Goal: Entertainment & Leisure: Browse casually

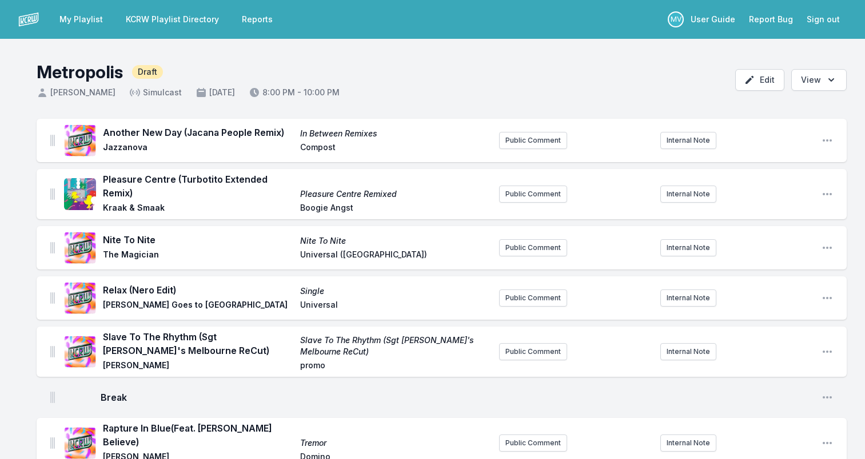
scroll to position [629, 0]
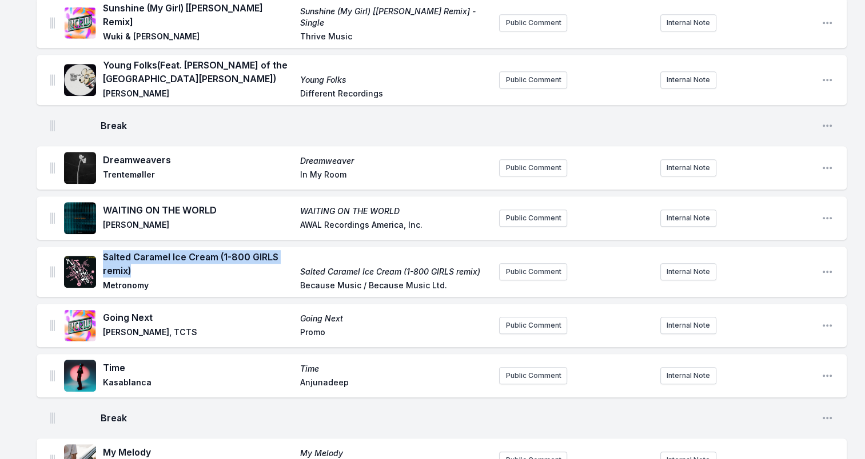
drag, startPoint x: 134, startPoint y: 255, endPoint x: 103, endPoint y: 238, distance: 34.8
click at [103, 250] on span "Salted Caramel Ice Cream (1-800 GIRLS remix)" at bounding box center [198, 263] width 190 height 27
drag, startPoint x: 103, startPoint y: 238, endPoint x: 110, endPoint y: 241, distance: 7.2
copy span "Salted Caramel Ice Cream (1-800 GIRLS remix)"
click at [139, 280] on span "Metronomy" at bounding box center [198, 287] width 190 height 14
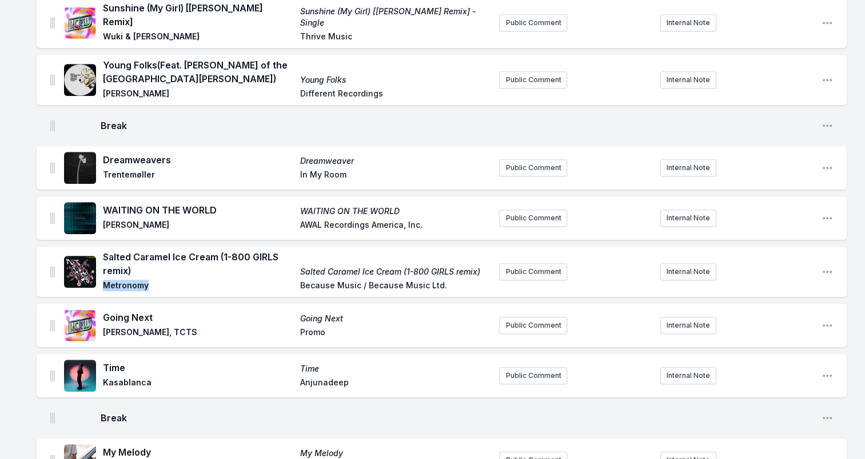
click at [139, 280] on span "Metronomy" at bounding box center [198, 287] width 190 height 14
copy span "Metronomy"
drag, startPoint x: 480, startPoint y: 258, endPoint x: 302, endPoint y: 263, distance: 177.8
click at [302, 266] on span "Salted Caramel Ice Cream (1-800 GIRLS remix)" at bounding box center [395, 271] width 190 height 11
drag, startPoint x: 302, startPoint y: 263, endPoint x: 301, endPoint y: 256, distance: 7.6
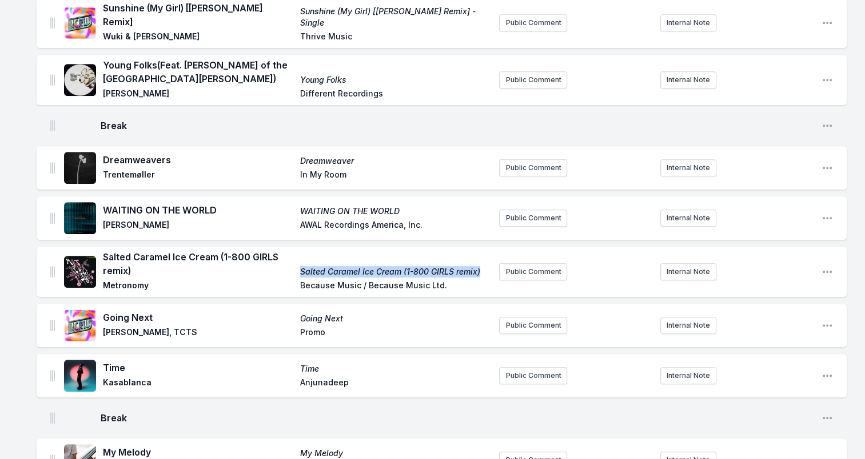
click at [301, 266] on span "Salted Caramel Ice Cream (1-800 GIRLS remix)" at bounding box center [395, 271] width 190 height 11
drag, startPoint x: 301, startPoint y: 256, endPoint x: 449, endPoint y: 260, distance: 148.6
copy span "Salted Caramel Ice Cream (1-800 GIRLS remix)"
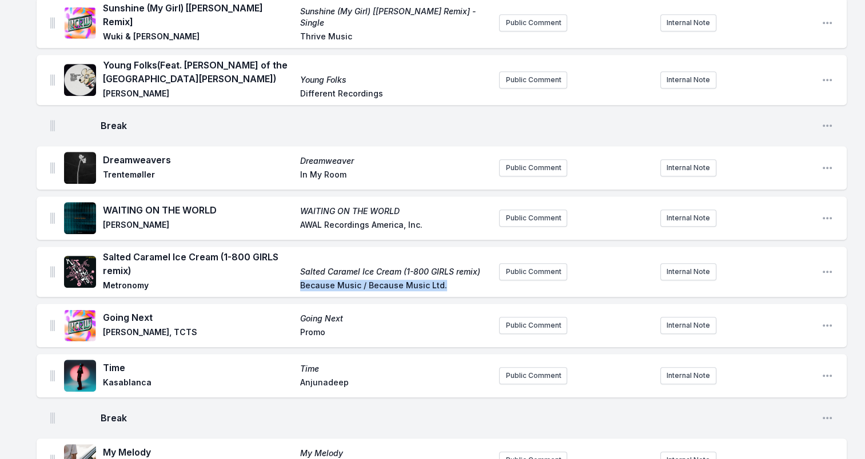
drag, startPoint x: 299, startPoint y: 270, endPoint x: 442, endPoint y: 279, distance: 143.2
click at [442, 279] on div "Salted Caramel Ice Cream (1-800 GIRLS remix) Salted Caramel Ice Cream (1-800 GI…" at bounding box center [296, 271] width 387 height 43
drag, startPoint x: 442, startPoint y: 279, endPoint x: 413, endPoint y: 272, distance: 30.1
copy span "Because Music / Because Music Ltd."
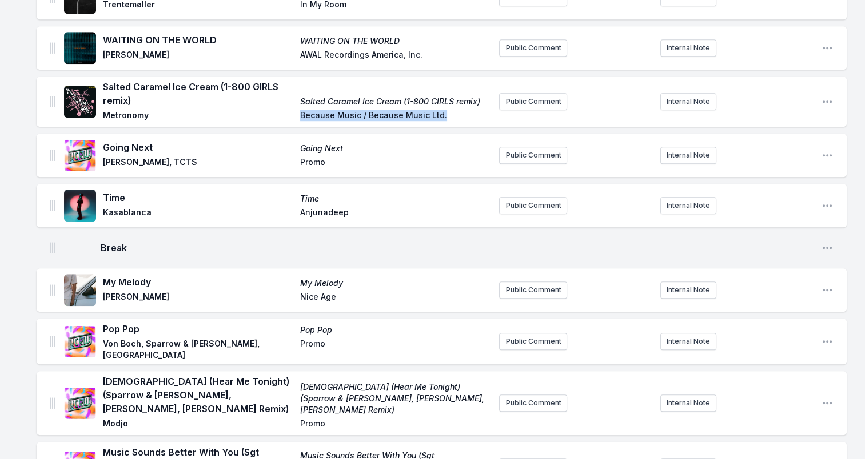
scroll to position [800, 0]
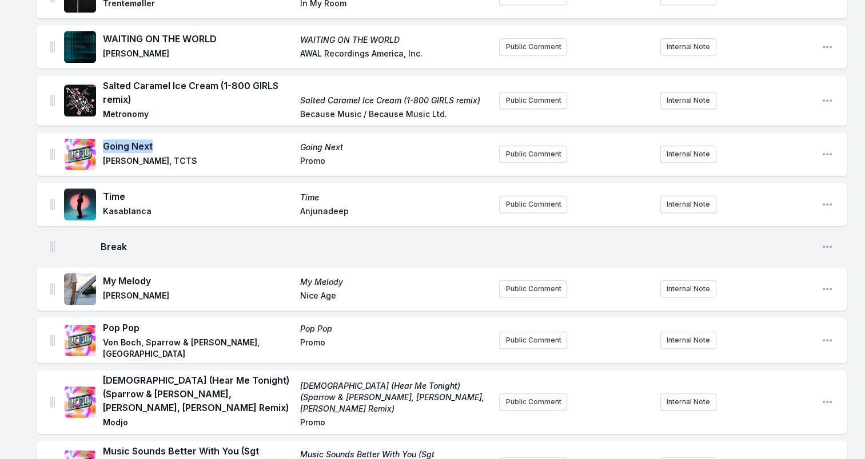
drag, startPoint x: 147, startPoint y: 131, endPoint x: 103, endPoint y: 130, distance: 44.6
click at [103, 139] on span "Going Next" at bounding box center [198, 146] width 190 height 14
drag, startPoint x: 103, startPoint y: 130, endPoint x: 113, endPoint y: 134, distance: 10.5
copy span "Going Next"
drag, startPoint x: 175, startPoint y: 145, endPoint x: 102, endPoint y: 146, distance: 72.6
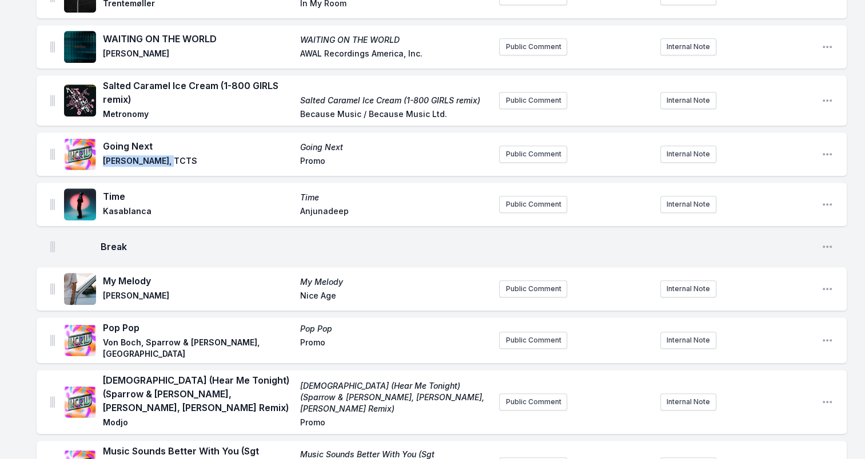
click at [102, 146] on div "Going Next Going Next [PERSON_NAME], TCTS Promo" at bounding box center [277, 154] width 426 height 37
drag, startPoint x: 102, startPoint y: 146, endPoint x: 113, endPoint y: 146, distance: 10.9
copy span "[PERSON_NAME], TCTS"
click at [111, 190] on span "Time" at bounding box center [198, 197] width 190 height 14
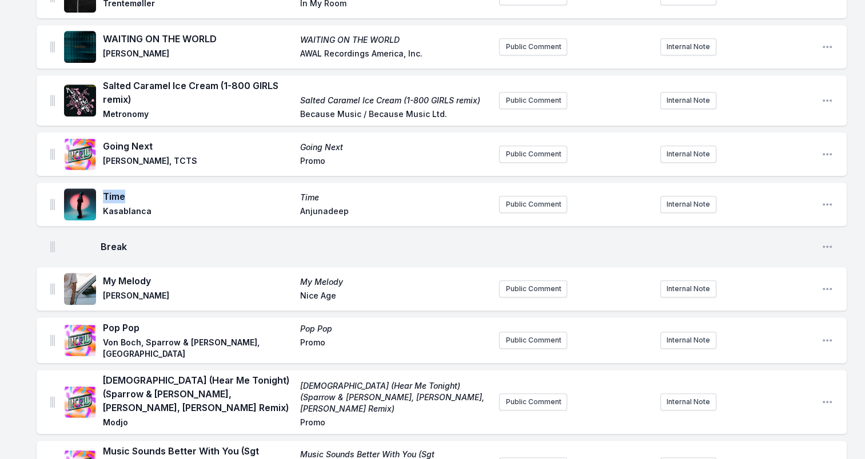
copy span "Time"
click at [130, 206] on span "Kasablanca" at bounding box center [198, 213] width 190 height 14
copy span "Kasablanca"
click at [326, 206] on span "Anjunadeep" at bounding box center [395, 213] width 190 height 14
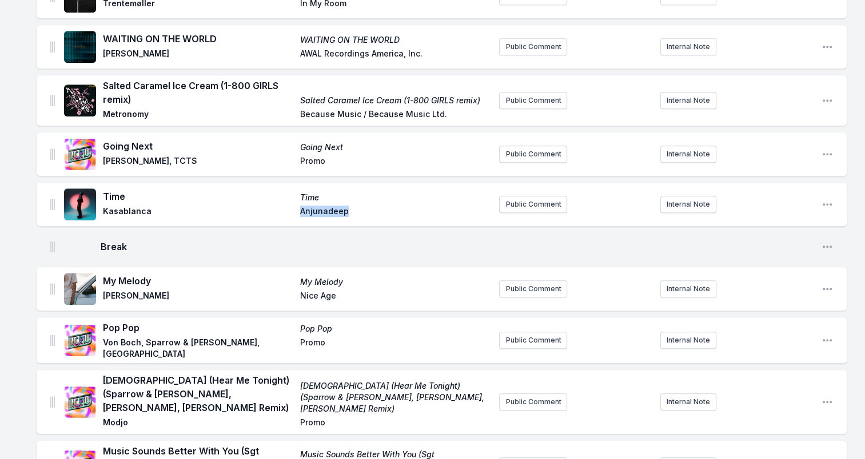
click at [326, 206] on span "Anjunadeep" at bounding box center [395, 213] width 190 height 14
copy span "Anjunadeep"
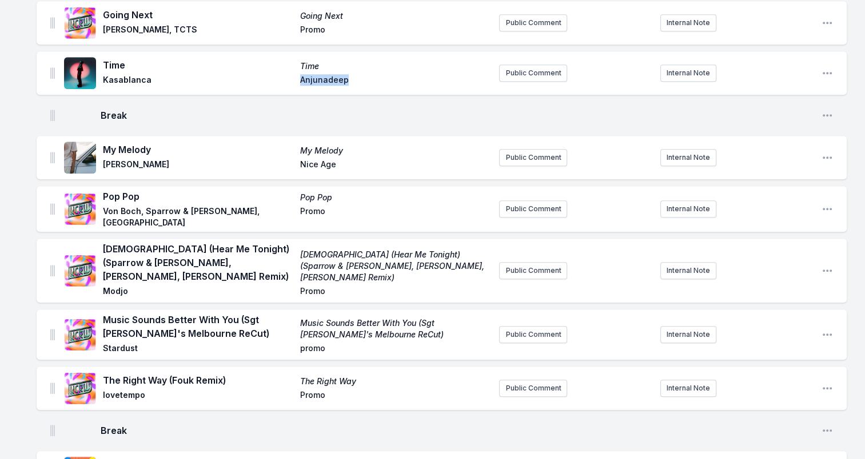
scroll to position [971, 0]
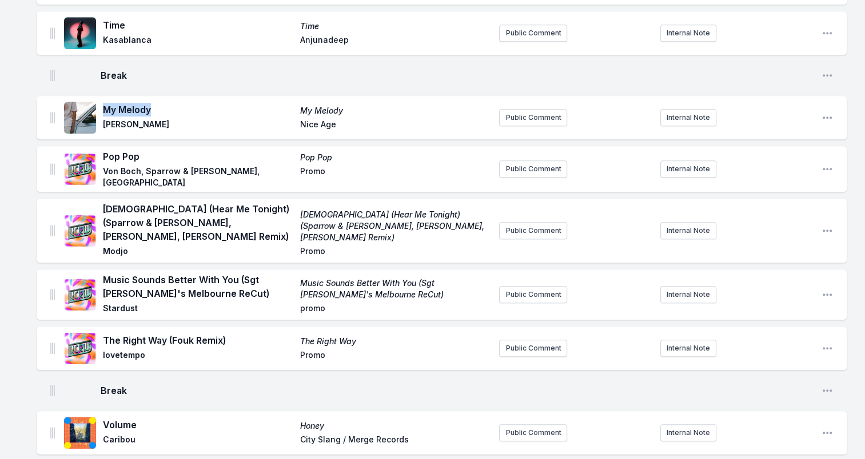
drag, startPoint x: 104, startPoint y: 96, endPoint x: 157, endPoint y: 99, distance: 52.7
click at [157, 103] on span "My Melody" at bounding box center [198, 110] width 190 height 14
drag, startPoint x: 157, startPoint y: 99, endPoint x: 123, endPoint y: 95, distance: 33.3
copy span "My Melody"
click at [113, 119] on span "[PERSON_NAME]" at bounding box center [198, 126] width 190 height 14
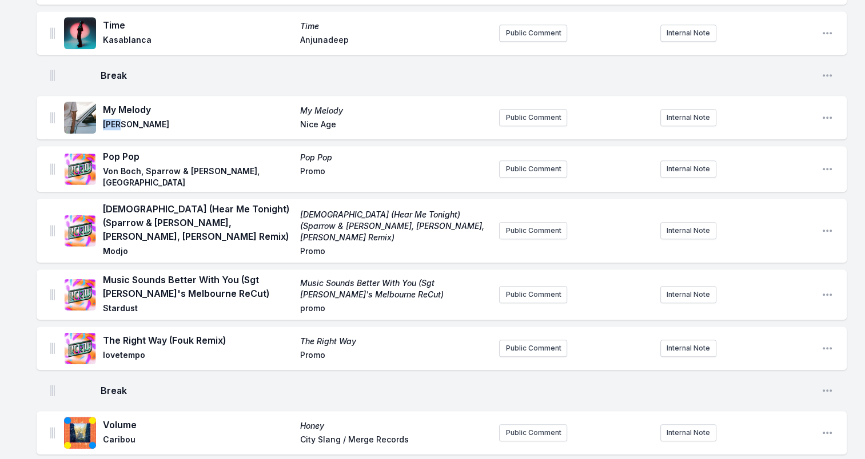
click at [113, 119] on span "[PERSON_NAME]" at bounding box center [198, 126] width 190 height 14
drag, startPoint x: 299, startPoint y: 110, endPoint x: 348, endPoint y: 113, distance: 48.6
click at [348, 119] on span "Nice Age" at bounding box center [395, 126] width 190 height 14
drag, startPoint x: 348, startPoint y: 113, endPoint x: 333, endPoint y: 112, distance: 14.9
drag, startPoint x: 104, startPoint y: 147, endPoint x: 143, endPoint y: 146, distance: 38.9
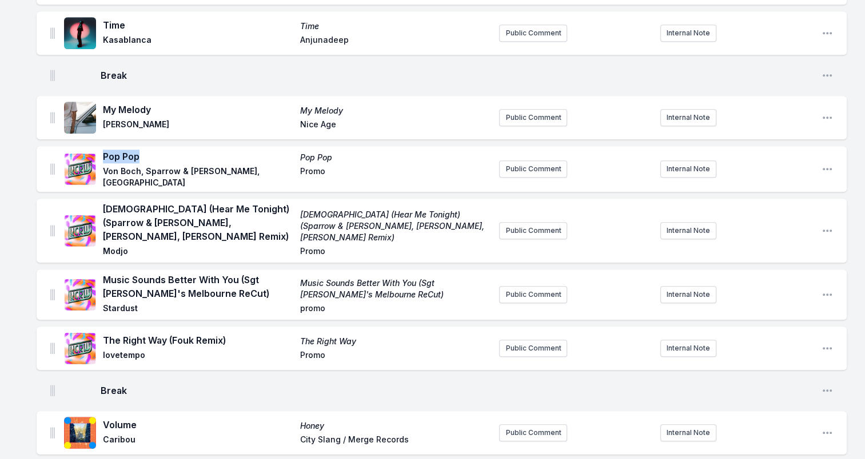
click at [143, 150] on span "Pop Pop" at bounding box center [198, 157] width 190 height 14
drag, startPoint x: 143, startPoint y: 146, endPoint x: 131, endPoint y: 145, distance: 11.5
drag, startPoint x: 105, startPoint y: 161, endPoint x: 260, endPoint y: 161, distance: 155.4
click at [260, 166] on span "Von Boch, Sparrow & [PERSON_NAME], [GEOGRAPHIC_DATA]" at bounding box center [198, 177] width 190 height 23
drag, startPoint x: 260, startPoint y: 161, endPoint x: 171, endPoint y: 159, distance: 88.6
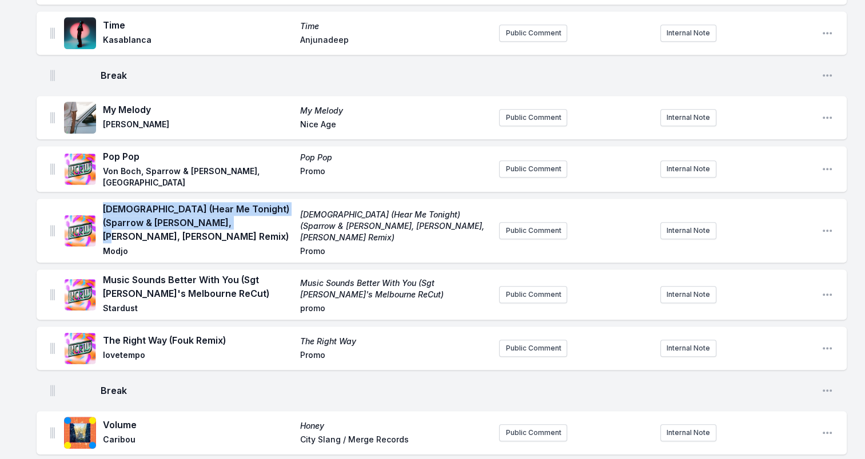
drag, startPoint x: 252, startPoint y: 206, endPoint x: 103, endPoint y: 198, distance: 148.8
click at [103, 202] on span "[DEMOGRAPHIC_DATA] (Hear Me Tonight) (Sparrow & [PERSON_NAME], [PERSON_NAME], […" at bounding box center [198, 222] width 190 height 41
drag, startPoint x: 103, startPoint y: 198, endPoint x: 158, endPoint y: 201, distance: 54.4
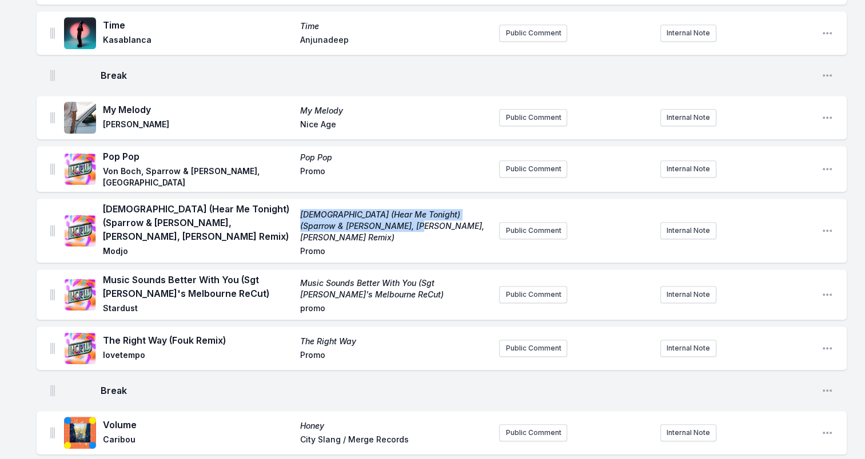
drag, startPoint x: 392, startPoint y: 207, endPoint x: 300, endPoint y: 192, distance: 93.3
click at [300, 209] on span "[DEMOGRAPHIC_DATA] (Hear Me Tonight) (Sparrow & [PERSON_NAME], [PERSON_NAME], […" at bounding box center [395, 226] width 190 height 34
drag, startPoint x: 300, startPoint y: 192, endPoint x: 322, endPoint y: 200, distance: 23.7
click at [117, 246] on span "Modjo" at bounding box center [198, 253] width 190 height 14
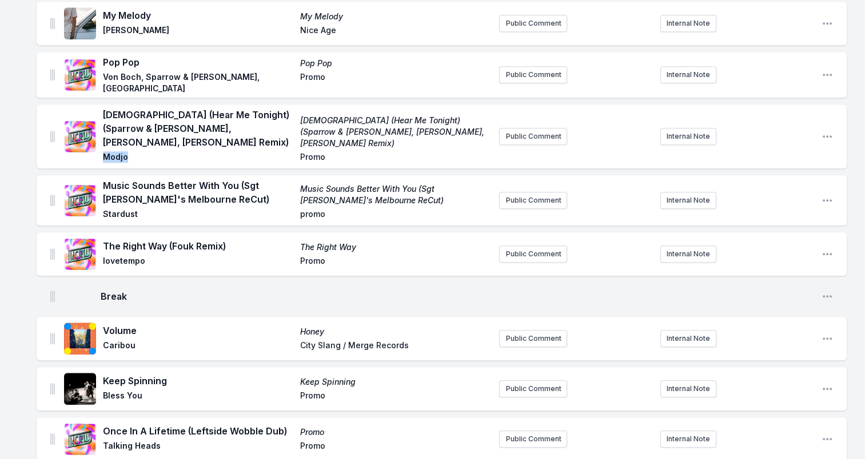
scroll to position [1086, 0]
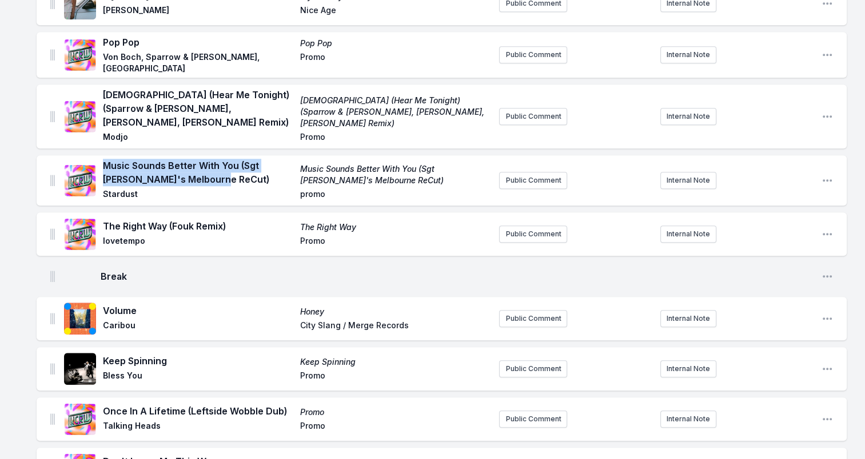
drag, startPoint x: 179, startPoint y: 147, endPoint x: 103, endPoint y: 136, distance: 76.3
click at [103, 159] on span "Music Sounds Better With You (Sgt [PERSON_NAME]'s Melbourne ReCut)" at bounding box center [198, 172] width 190 height 27
drag, startPoint x: 103, startPoint y: 136, endPoint x: 126, endPoint y: 143, distance: 23.5
click at [127, 189] on span "Stardust" at bounding box center [198, 196] width 190 height 14
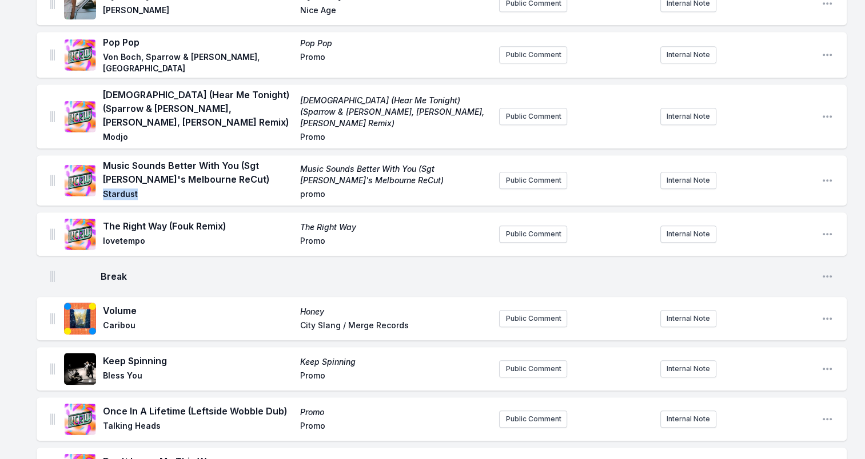
click at [127, 189] on span "Stardust" at bounding box center [198, 196] width 190 height 14
drag, startPoint x: 373, startPoint y: 149, endPoint x: 301, endPoint y: 139, distance: 72.6
click at [301, 163] on span "Music Sounds Better With You (Sgt [PERSON_NAME]'s Melbourne ReCut)" at bounding box center [395, 174] width 190 height 23
drag, startPoint x: 301, startPoint y: 139, endPoint x: 321, endPoint y: 146, distance: 21.0
drag, startPoint x: 229, startPoint y: 194, endPoint x: 105, endPoint y: 193, distance: 124.6
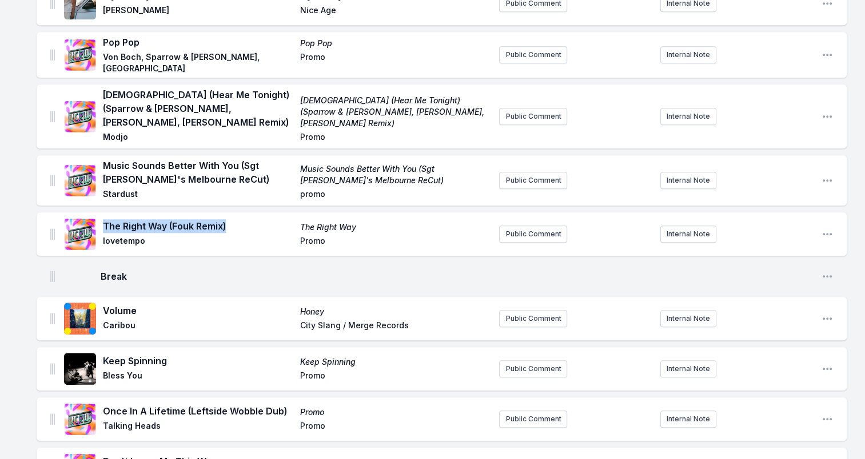
click at [105, 219] on span "The Right Way (Fouk Remix)" at bounding box center [198, 226] width 190 height 14
drag, startPoint x: 105, startPoint y: 193, endPoint x: 118, endPoint y: 193, distance: 13.1
click at [131, 235] on span "lovetempo" at bounding box center [198, 242] width 190 height 14
click at [127, 235] on span "lovetempo" at bounding box center [198, 242] width 190 height 14
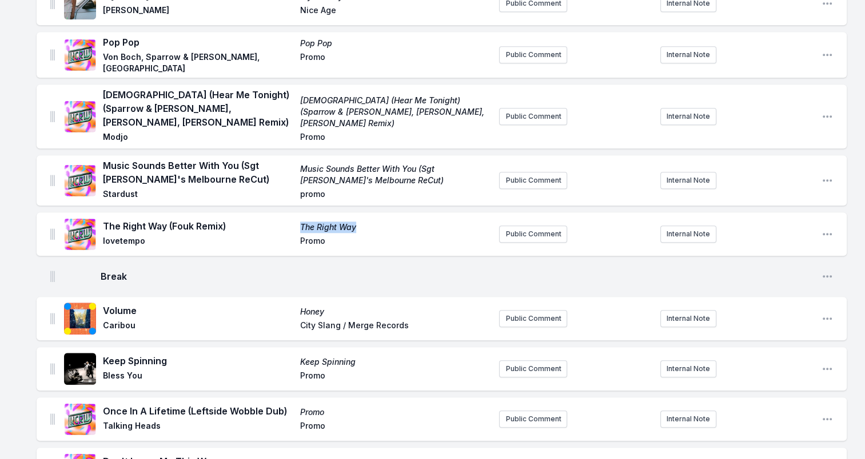
drag, startPoint x: 349, startPoint y: 196, endPoint x: 270, endPoint y: 195, distance: 78.9
click at [270, 219] on div "The Right Way (Fouk Remix) The Right Way lovetempo Promo" at bounding box center [296, 234] width 387 height 30
drag, startPoint x: 270, startPoint y: 195, endPoint x: 332, endPoint y: 196, distance: 62.3
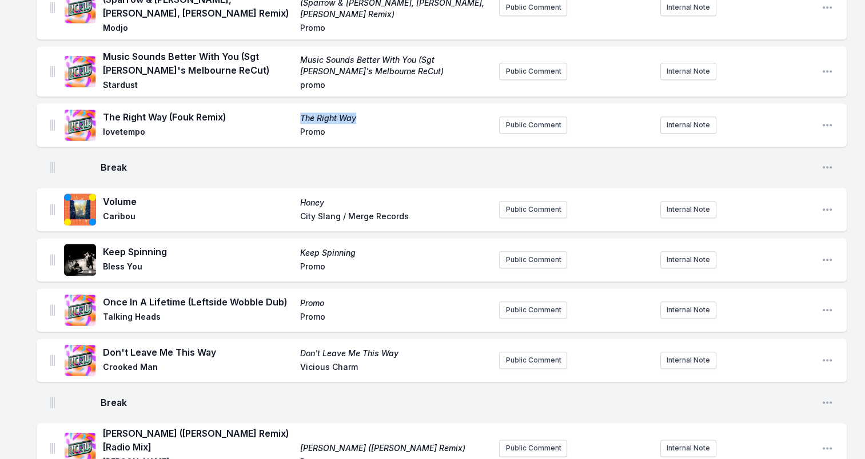
scroll to position [1200, 0]
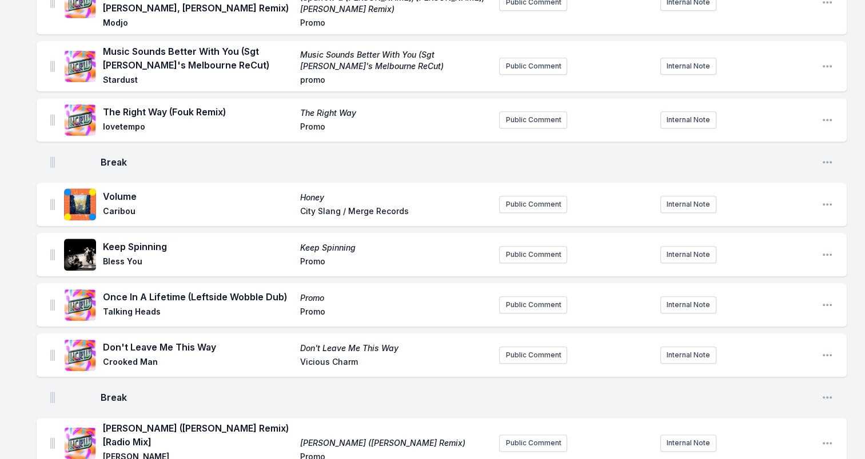
click at [124, 190] on span "Volume" at bounding box center [198, 197] width 190 height 14
click at [114, 206] on span "Caribou" at bounding box center [198, 213] width 190 height 14
click at [309, 192] on span "Honey" at bounding box center [395, 197] width 190 height 11
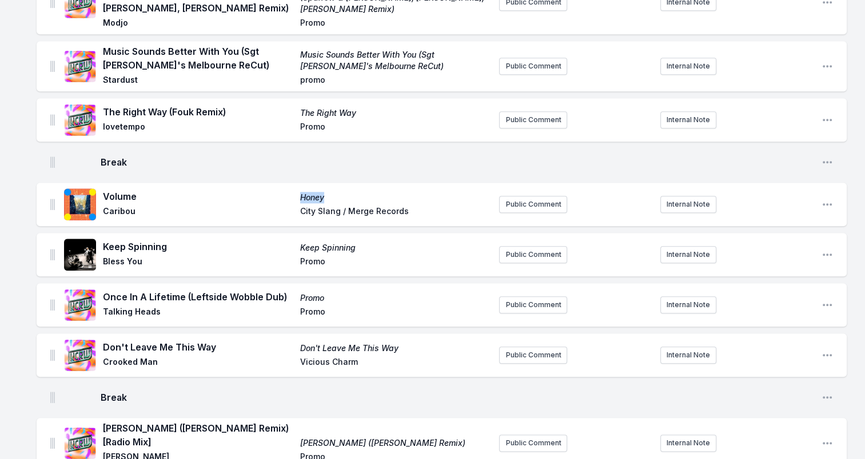
click at [309, 192] on span "Honey" at bounding box center [395, 197] width 190 height 11
drag, startPoint x: 391, startPoint y: 183, endPoint x: 274, endPoint y: 184, distance: 117.7
click at [274, 190] on div "Volume Honey Caribou City Slang / Merge Records" at bounding box center [296, 205] width 387 height 30
drag, startPoint x: 274, startPoint y: 184, endPoint x: 391, endPoint y: 182, distance: 117.2
drag, startPoint x: 105, startPoint y: 215, endPoint x: 171, endPoint y: 214, distance: 66.3
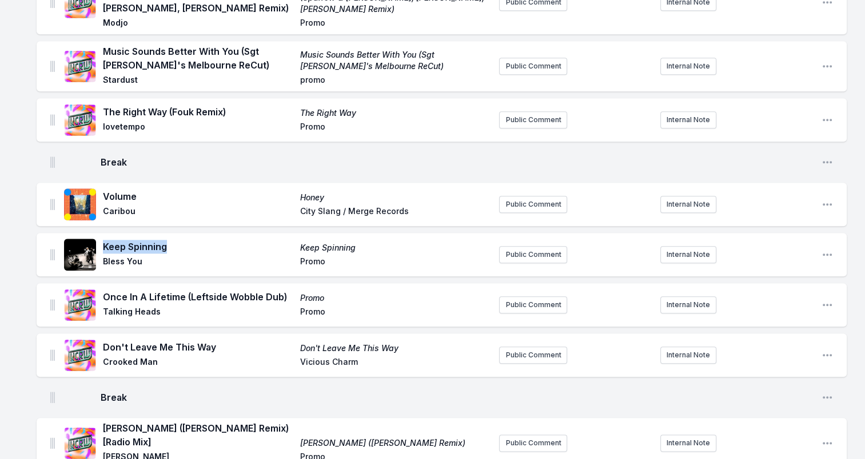
click at [171, 240] on span "Keep Spinning" at bounding box center [198, 247] width 190 height 14
drag, startPoint x: 171, startPoint y: 214, endPoint x: 153, endPoint y: 212, distance: 17.9
click at [104, 256] on span "Bless You" at bounding box center [198, 263] width 190 height 14
drag, startPoint x: 103, startPoint y: 234, endPoint x: 146, endPoint y: 233, distance: 42.9
click at [146, 256] on span "Bless You" at bounding box center [198, 263] width 190 height 14
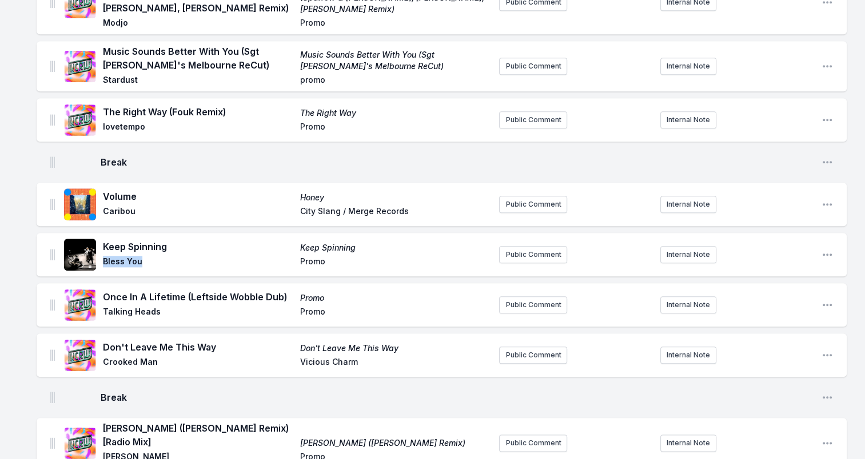
drag, startPoint x: 146, startPoint y: 233, endPoint x: 130, endPoint y: 234, distance: 15.4
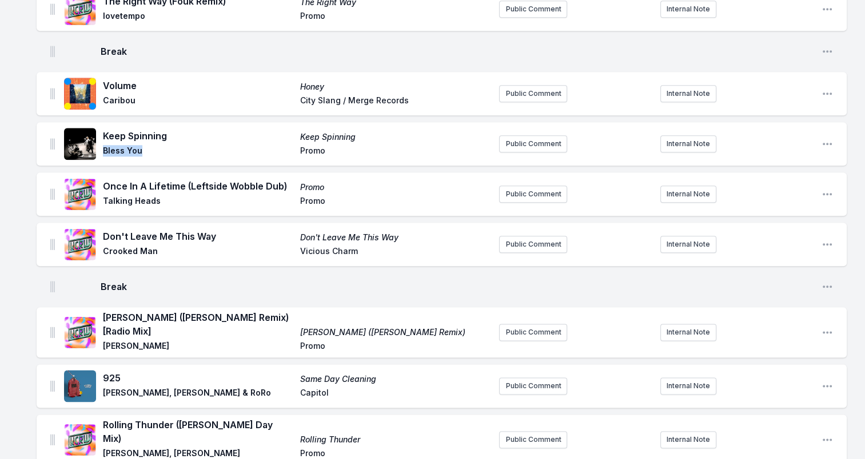
scroll to position [1314, 0]
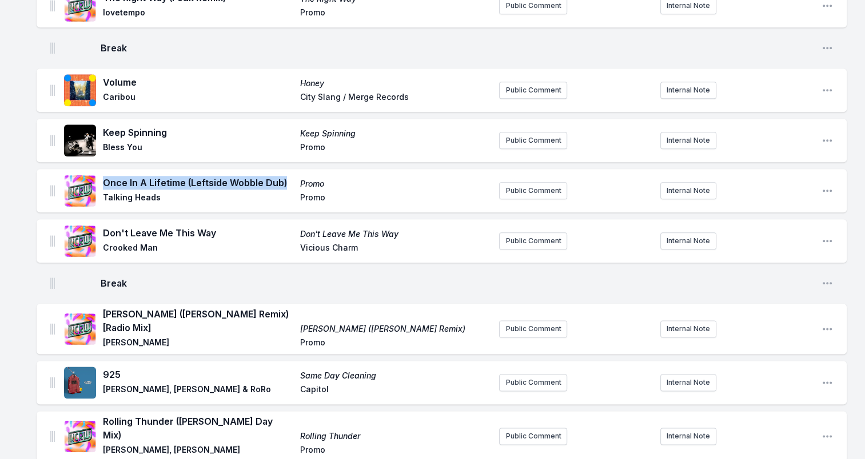
drag, startPoint x: 104, startPoint y: 153, endPoint x: 285, endPoint y: 159, distance: 181.3
click at [285, 176] on span "Once In A Lifetime (Leftside Wobble Dub)" at bounding box center [198, 183] width 190 height 14
drag, startPoint x: 285, startPoint y: 159, endPoint x: 210, endPoint y: 152, distance: 75.2
drag, startPoint x: 105, startPoint y: 171, endPoint x: 158, endPoint y: 168, distance: 53.2
click at [158, 192] on span "Talking Heads" at bounding box center [198, 199] width 190 height 14
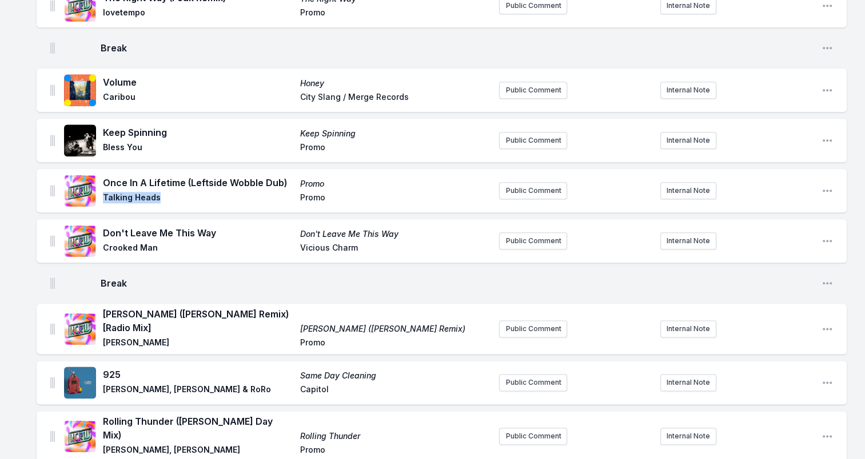
drag, startPoint x: 158, startPoint y: 168, endPoint x: 142, endPoint y: 163, distance: 16.1
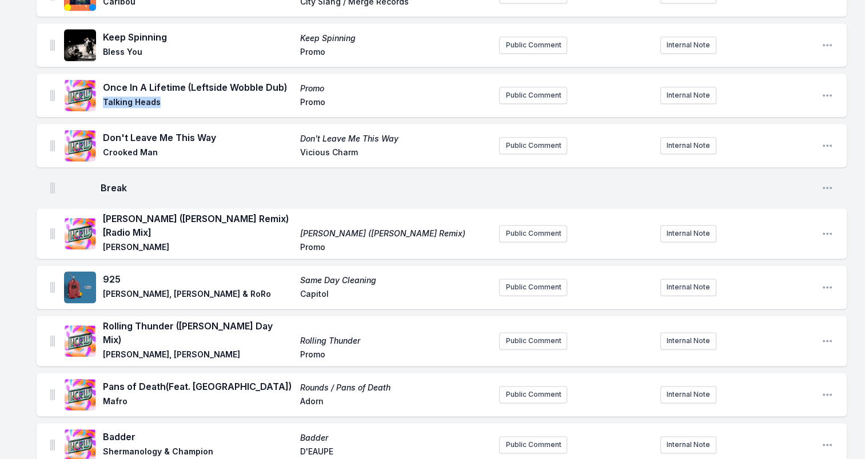
scroll to position [1429, 0]
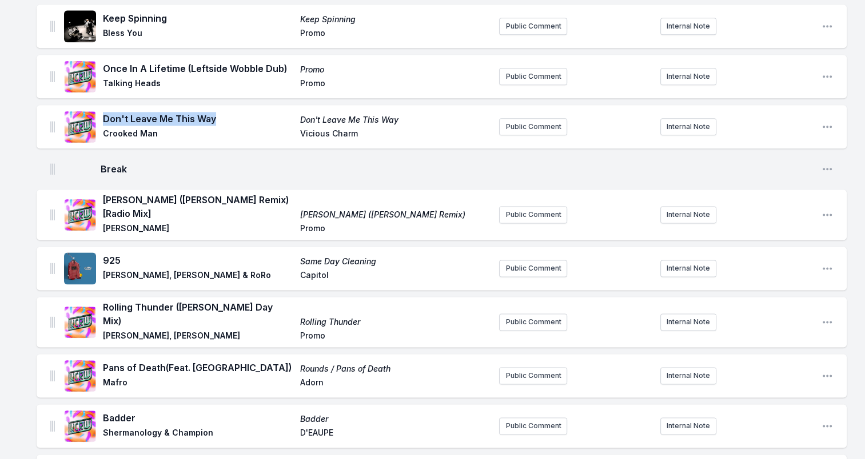
drag, startPoint x: 105, startPoint y: 89, endPoint x: 211, endPoint y: 90, distance: 106.3
click at [211, 112] on span "Don't Leave Me This Way" at bounding box center [198, 119] width 190 height 14
drag, startPoint x: 104, startPoint y: 106, endPoint x: 157, endPoint y: 110, distance: 52.8
click at [157, 128] on span "Crooked Man" at bounding box center [198, 135] width 190 height 14
drag, startPoint x: 157, startPoint y: 110, endPoint x: 143, endPoint y: 103, distance: 15.1
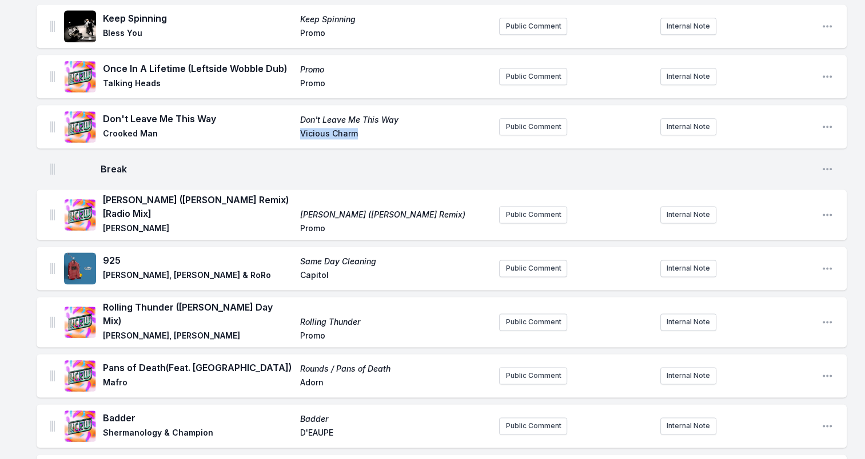
drag, startPoint x: 306, startPoint y: 107, endPoint x: 363, endPoint y: 111, distance: 57.2
click at [363, 112] on div "Don't Leave Me This Way Don't Leave Me This Way Crooked Man Vicious Charm" at bounding box center [296, 127] width 387 height 30
drag, startPoint x: 363, startPoint y: 111, endPoint x: 342, endPoint y: 103, distance: 22.1
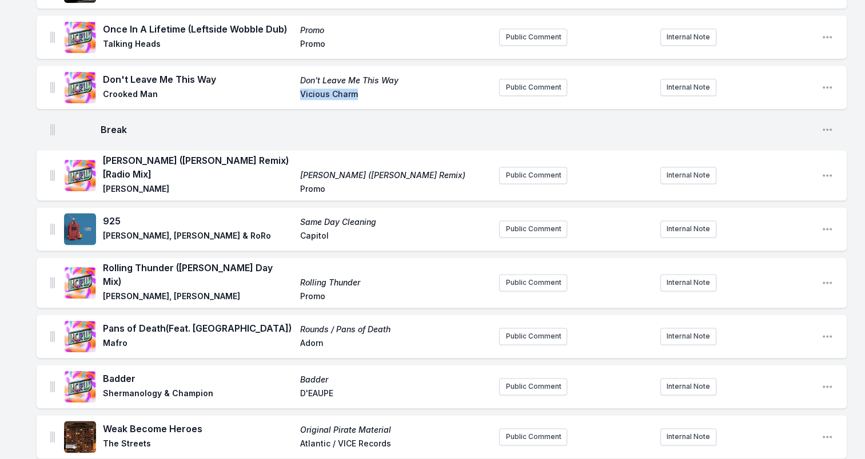
scroll to position [1486, 0]
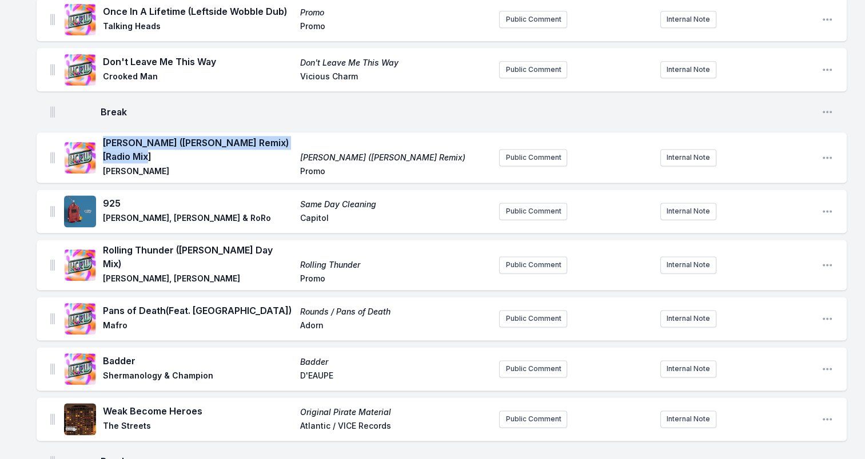
drag, startPoint x: 105, startPoint y: 113, endPoint x: 138, endPoint y: 127, distance: 35.6
click at [138, 136] on span "[PERSON_NAME] ([PERSON_NAME] Remix) [Radio Mix]" at bounding box center [198, 149] width 190 height 27
drag, startPoint x: 138, startPoint y: 127, endPoint x: 114, endPoint y: 123, distance: 23.7
drag, startPoint x: 103, startPoint y: 142, endPoint x: 144, endPoint y: 143, distance: 40.6
click at [144, 166] on span "[PERSON_NAME]" at bounding box center [198, 173] width 190 height 14
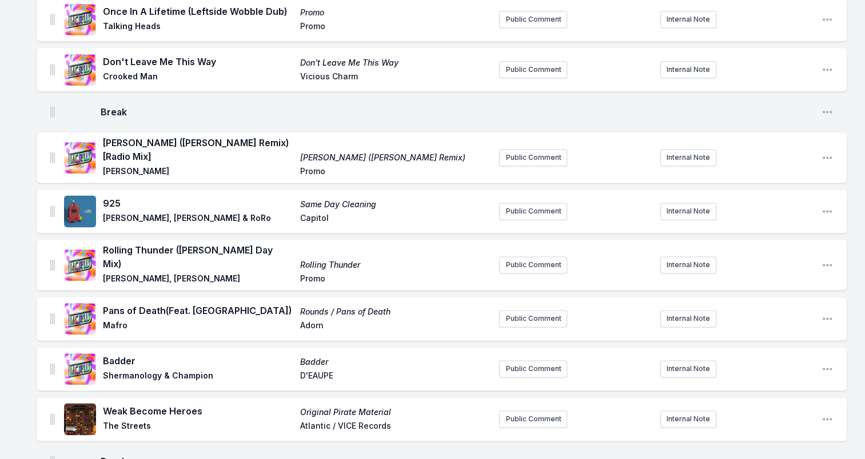
drag, startPoint x: 144, startPoint y: 143, endPoint x: 153, endPoint y: 140, distance: 9.0
click at [154, 166] on span "[PERSON_NAME]" at bounding box center [198, 173] width 190 height 14
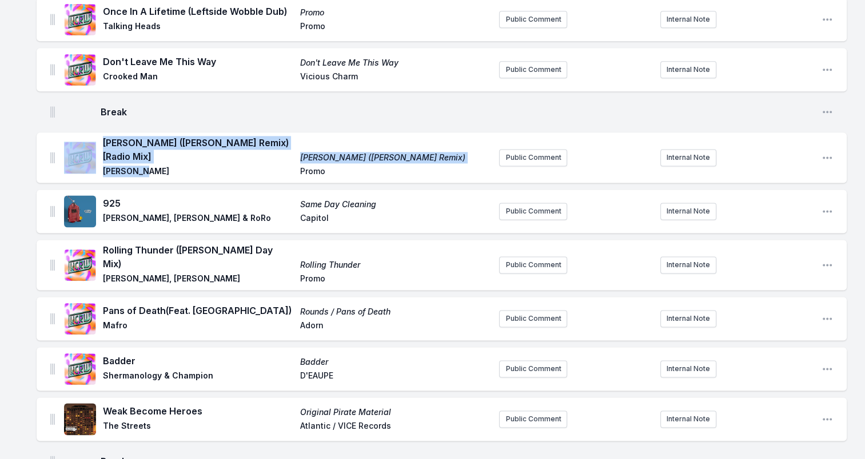
drag, startPoint x: 135, startPoint y: 141, endPoint x: 97, endPoint y: 141, distance: 38.9
click at [97, 141] on div "[PERSON_NAME] ([PERSON_NAME] Remix) [Radio Mix] [PERSON_NAME] ([PERSON_NAME] Re…" at bounding box center [277, 157] width 426 height 43
click at [170, 166] on span "[PERSON_NAME]" at bounding box center [198, 173] width 190 height 14
click at [150, 166] on span "[PERSON_NAME]" at bounding box center [198, 173] width 190 height 14
click at [137, 136] on span "[PERSON_NAME] ([PERSON_NAME] Remix) [Radio Mix]" at bounding box center [198, 149] width 190 height 27
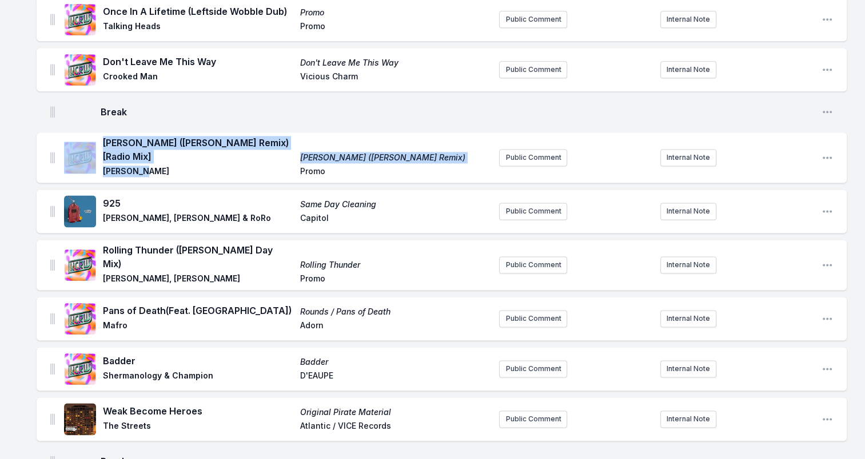
click at [127, 136] on span "[PERSON_NAME] ([PERSON_NAME] Remix) [Radio Mix]" at bounding box center [198, 149] width 190 height 27
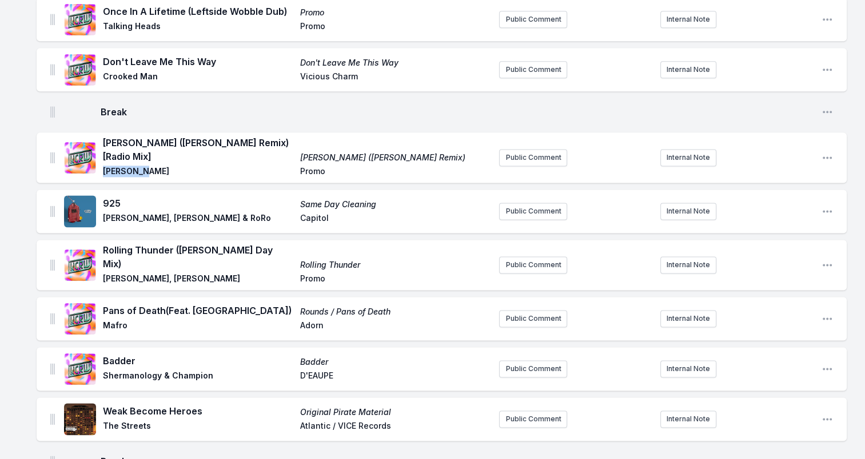
drag, startPoint x: 103, startPoint y: 142, endPoint x: 147, endPoint y: 143, distance: 44.6
click at [147, 166] on span "[PERSON_NAME]" at bounding box center [198, 173] width 190 height 14
drag, startPoint x: 147, startPoint y: 143, endPoint x: 141, endPoint y: 143, distance: 6.3
drag, startPoint x: 439, startPoint y: 127, endPoint x: 285, endPoint y: 131, distance: 154.9
click at [285, 136] on div "[PERSON_NAME] ([PERSON_NAME] Remix) [Radio Mix] [PERSON_NAME] ([PERSON_NAME] Re…" at bounding box center [296, 157] width 387 height 43
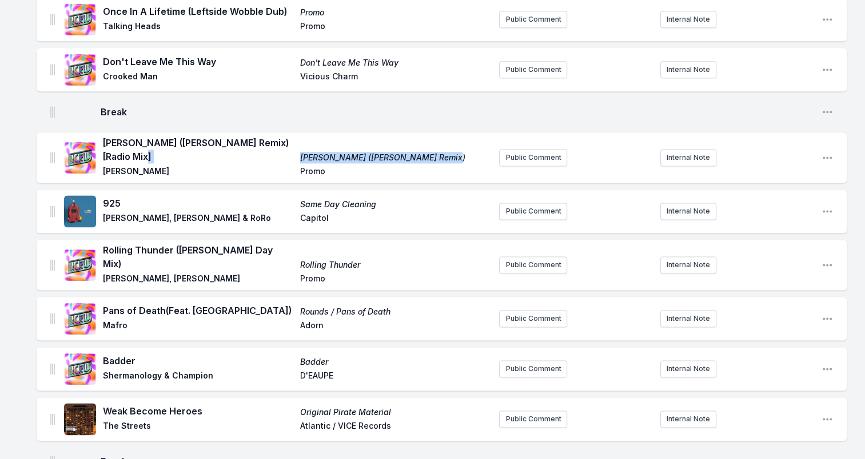
drag, startPoint x: 285, startPoint y: 131, endPoint x: 425, endPoint y: 127, distance: 140.6
click at [109, 197] on span "925" at bounding box center [198, 204] width 190 height 14
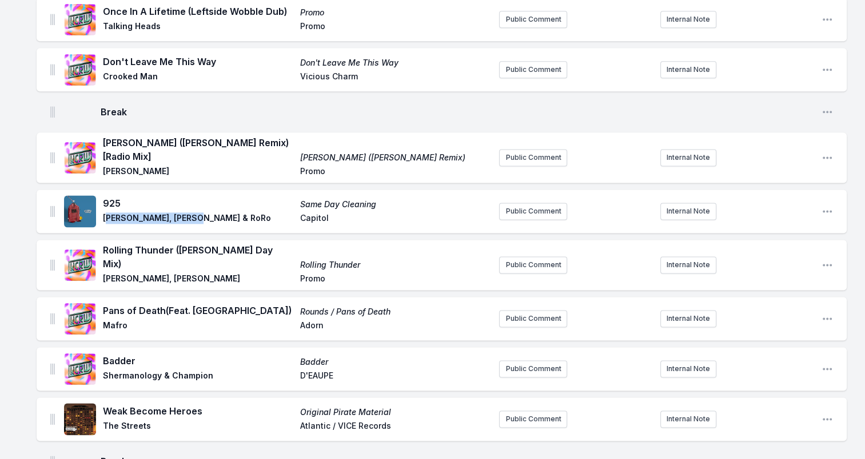
drag, startPoint x: 109, startPoint y: 190, endPoint x: 181, endPoint y: 193, distance: 72.1
click at [181, 213] on span "[PERSON_NAME], [PERSON_NAME] & RoRo" at bounding box center [198, 220] width 190 height 14
drag, startPoint x: 181, startPoint y: 193, endPoint x: 234, endPoint y: 189, distance: 52.8
click at [234, 213] on span "[PERSON_NAME], [PERSON_NAME] & RoRo" at bounding box center [198, 220] width 190 height 14
drag, startPoint x: 234, startPoint y: 189, endPoint x: 215, endPoint y: 186, distance: 18.4
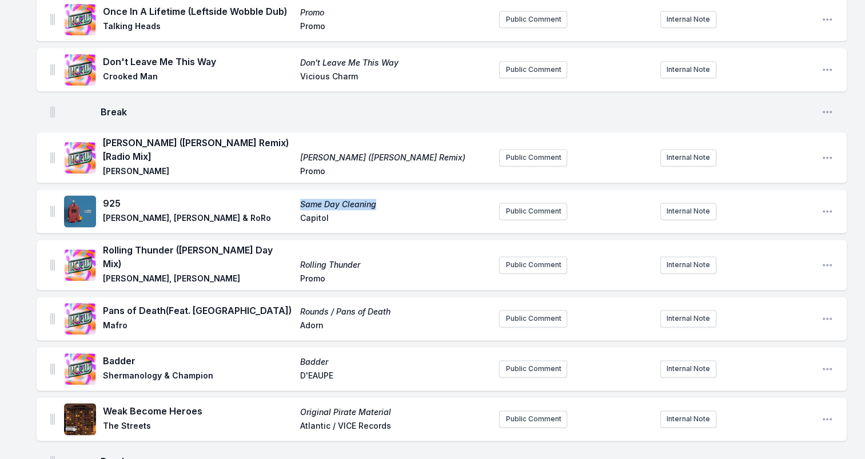
drag, startPoint x: 307, startPoint y: 176, endPoint x: 377, endPoint y: 175, distance: 70.3
click at [377, 197] on div "925 Same Day Cleaning [PERSON_NAME], [PERSON_NAME] & RoRo Capitol" at bounding box center [296, 212] width 387 height 30
drag, startPoint x: 377, startPoint y: 175, endPoint x: 346, endPoint y: 168, distance: 31.7
click at [306, 213] on span "Capitol" at bounding box center [395, 220] width 190 height 14
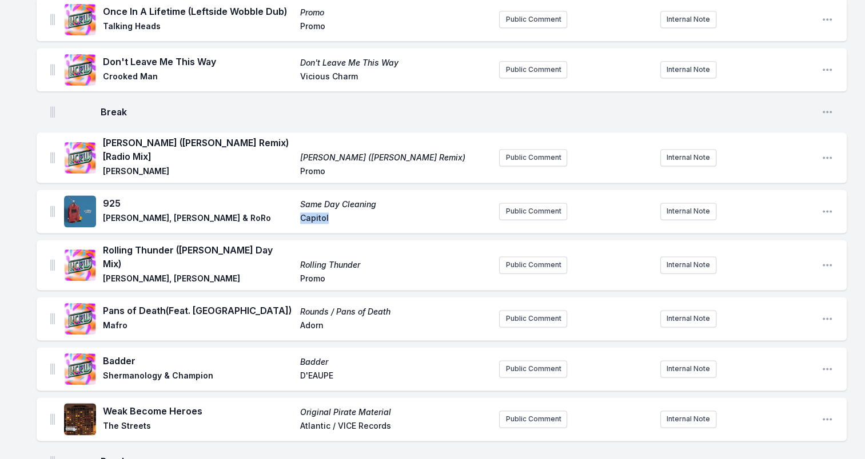
drag, startPoint x: 103, startPoint y: 223, endPoint x: 288, endPoint y: 227, distance: 185.2
click at [288, 243] on span "Rolling Thunder ([PERSON_NAME] Day Mix)" at bounding box center [198, 256] width 190 height 27
drag, startPoint x: 288, startPoint y: 227, endPoint x: 223, endPoint y: 219, distance: 65.7
drag, startPoint x: 105, startPoint y: 238, endPoint x: 209, endPoint y: 241, distance: 104.0
click at [209, 273] on span "[PERSON_NAME], [PERSON_NAME]" at bounding box center [198, 280] width 190 height 14
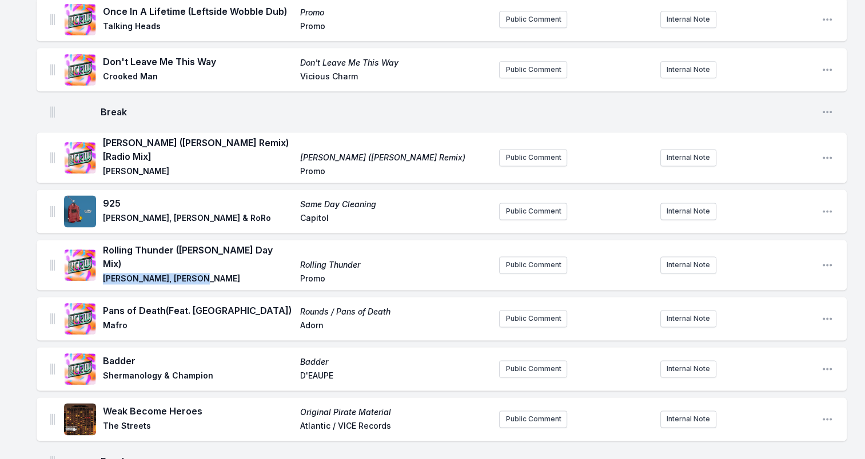
drag, startPoint x: 209, startPoint y: 241, endPoint x: 182, endPoint y: 241, distance: 27.4
drag, startPoint x: 301, startPoint y: 224, endPoint x: 383, endPoint y: 223, distance: 82.3
click at [383, 259] on span "Rolling Thunder" at bounding box center [395, 264] width 190 height 11
drag, startPoint x: 383, startPoint y: 223, endPoint x: 349, endPoint y: 222, distance: 34.9
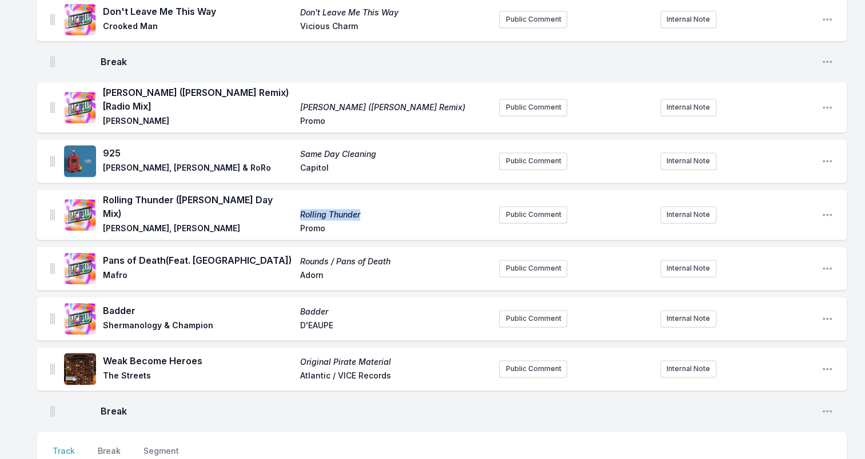
scroll to position [1543, 0]
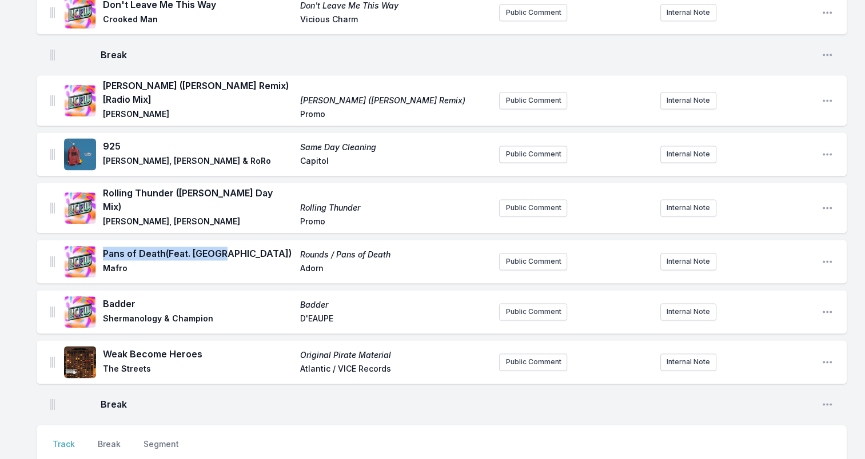
drag, startPoint x: 105, startPoint y: 218, endPoint x: 265, endPoint y: 219, distance: 160.0
click at [265, 247] on span "Pans of Death (Feat. [GEOGRAPHIC_DATA])" at bounding box center [198, 254] width 190 height 14
drag, startPoint x: 265, startPoint y: 219, endPoint x: 201, endPoint y: 217, distance: 64.6
click at [116, 263] on span "Mafro" at bounding box center [198, 270] width 190 height 14
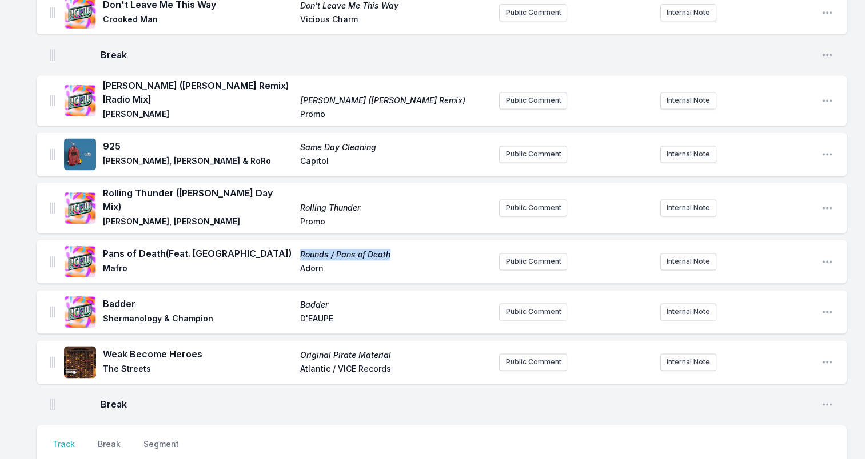
drag, startPoint x: 299, startPoint y: 220, endPoint x: 411, endPoint y: 215, distance: 112.7
click at [411, 247] on div "Pans of Death (Feat. TSHA) Rounds / Pans of Death [PERSON_NAME]" at bounding box center [296, 262] width 387 height 30
drag, startPoint x: 411, startPoint y: 215, endPoint x: 334, endPoint y: 218, distance: 77.8
click at [313, 263] on span "Adorn" at bounding box center [395, 270] width 190 height 14
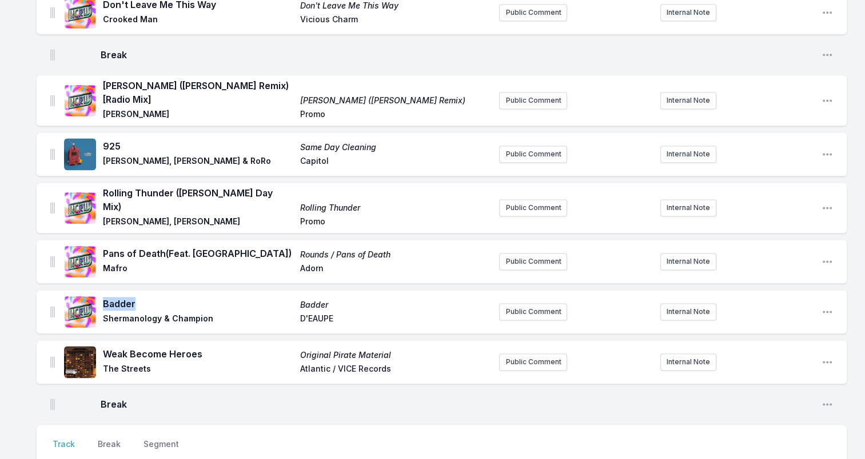
drag, startPoint x: 104, startPoint y: 268, endPoint x: 145, endPoint y: 269, distance: 40.6
click at [145, 297] on span "Badder" at bounding box center [198, 304] width 190 height 14
drag, startPoint x: 145, startPoint y: 269, endPoint x: 126, endPoint y: 267, distance: 18.9
drag, startPoint x: 105, startPoint y: 282, endPoint x: 221, endPoint y: 286, distance: 116.6
click at [221, 313] on span "Shermanology & Champion" at bounding box center [198, 320] width 190 height 14
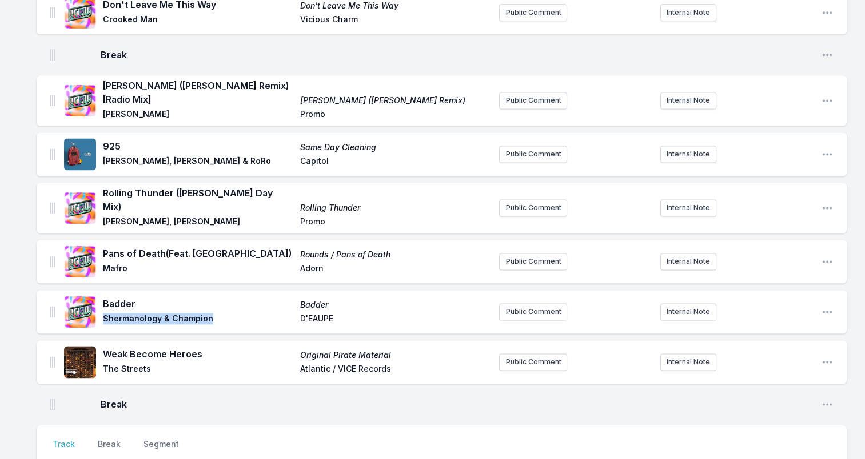
drag, startPoint x: 221, startPoint y: 286, endPoint x: 193, endPoint y: 282, distance: 28.9
drag, startPoint x: 299, startPoint y: 282, endPoint x: 341, endPoint y: 282, distance: 41.1
click at [341, 313] on span "D'EAUPE" at bounding box center [395, 320] width 190 height 14
drag, startPoint x: 341, startPoint y: 282, endPoint x: 328, endPoint y: 282, distance: 12.6
drag, startPoint x: 191, startPoint y: 319, endPoint x: 104, endPoint y: 317, distance: 87.5
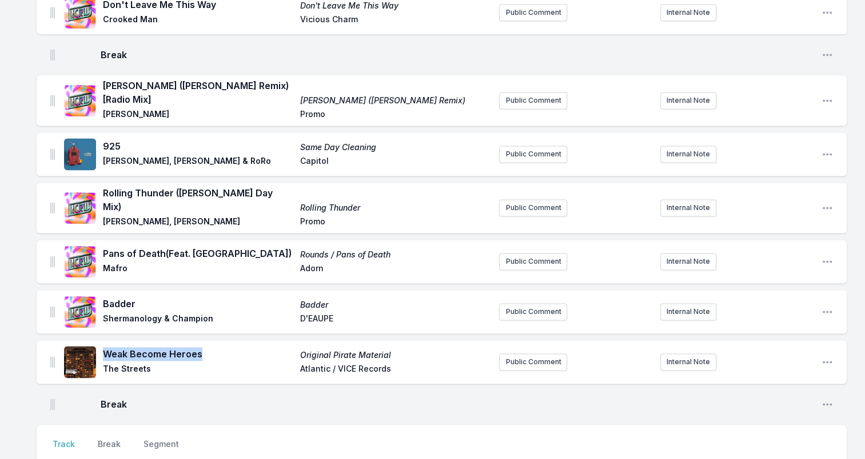
click at [104, 347] on span "Weak Become Heroes" at bounding box center [198, 354] width 190 height 14
drag, startPoint x: 104, startPoint y: 317, endPoint x: 179, endPoint y: 320, distance: 75.5
drag, startPoint x: 104, startPoint y: 332, endPoint x: 151, endPoint y: 337, distance: 47.7
click at [151, 363] on span "The Streets" at bounding box center [198, 370] width 190 height 14
drag, startPoint x: 151, startPoint y: 337, endPoint x: 139, endPoint y: 334, distance: 12.9
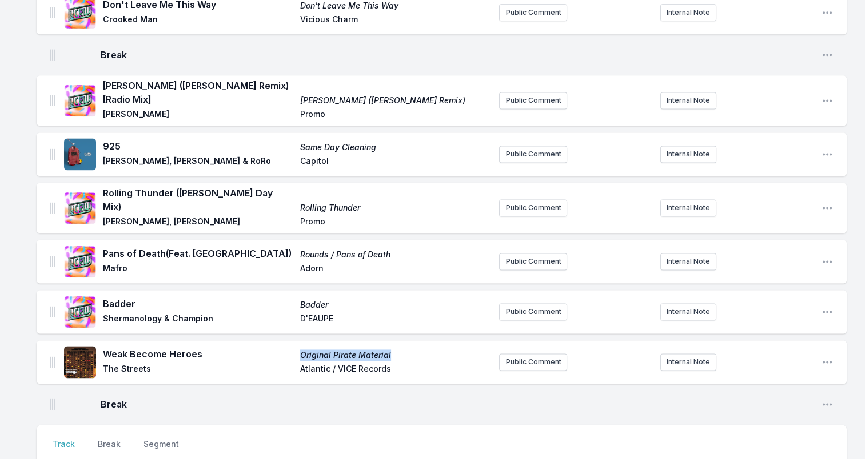
drag, startPoint x: 397, startPoint y: 319, endPoint x: 296, endPoint y: 319, distance: 101.1
click at [296, 347] on div "Weak Become Heroes Original Pirate Material The Streets Atlantic / VICE Records" at bounding box center [296, 362] width 387 height 30
drag, startPoint x: 296, startPoint y: 319, endPoint x: 337, endPoint y: 317, distance: 40.7
drag, startPoint x: 301, startPoint y: 335, endPoint x: 392, endPoint y: 343, distance: 91.8
click at [392, 344] on div "Weak Become Heroes Original Pirate Material The Streets Atlantic / VICE Records" at bounding box center [277, 362] width 426 height 37
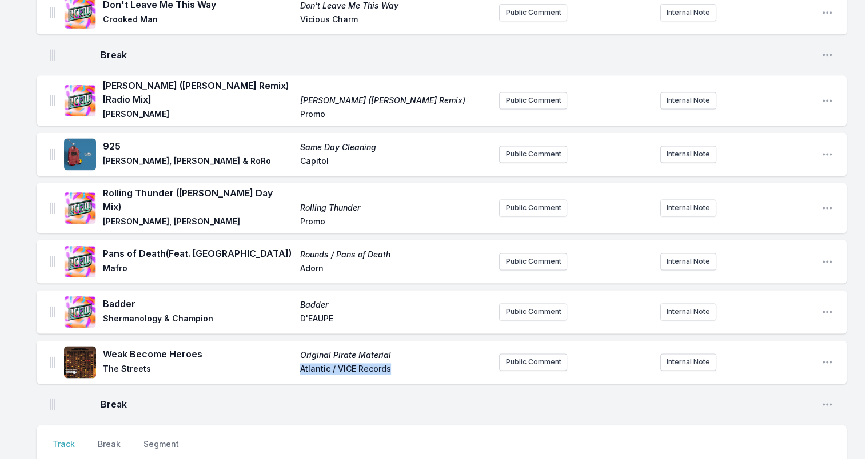
drag, startPoint x: 392, startPoint y: 343, endPoint x: 330, endPoint y: 333, distance: 63.1
